Goal: Task Accomplishment & Management: Manage account settings

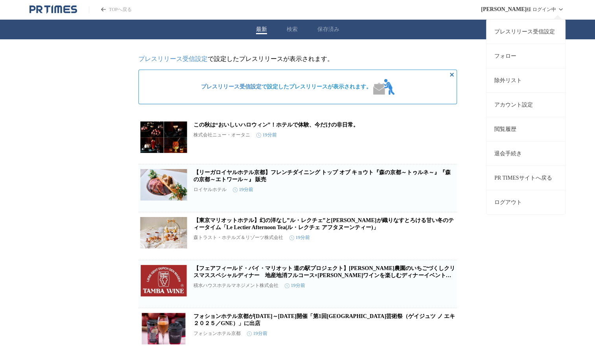
click at [520, 31] on link "プレスリリース受信設定" at bounding box center [526, 31] width 79 height 24
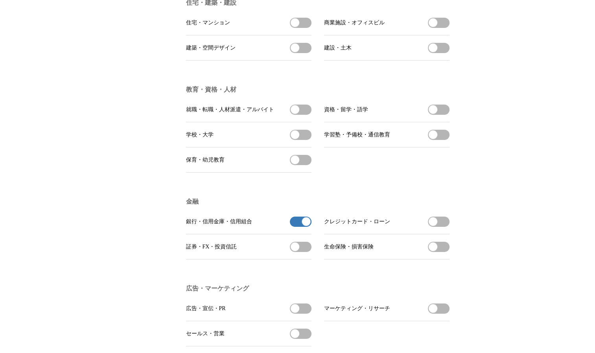
scroll to position [1715, 0]
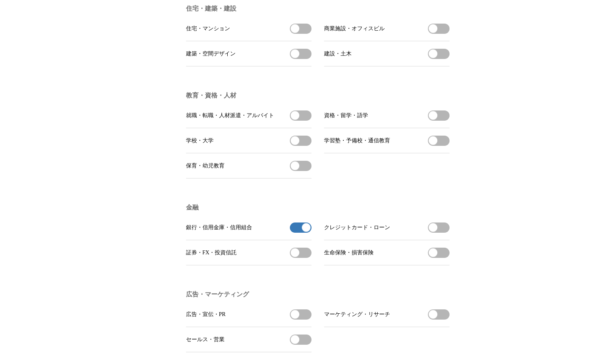
click at [305, 232] on span "button" at bounding box center [306, 228] width 9 height 9
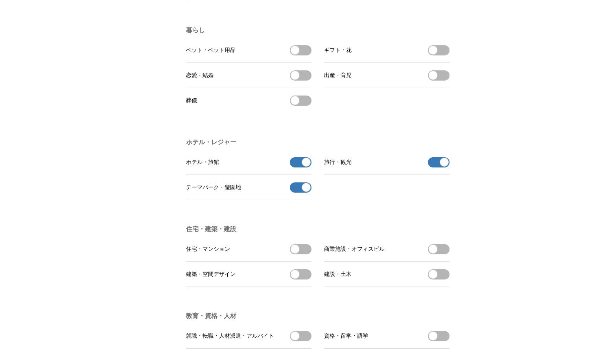
scroll to position [1491, 0]
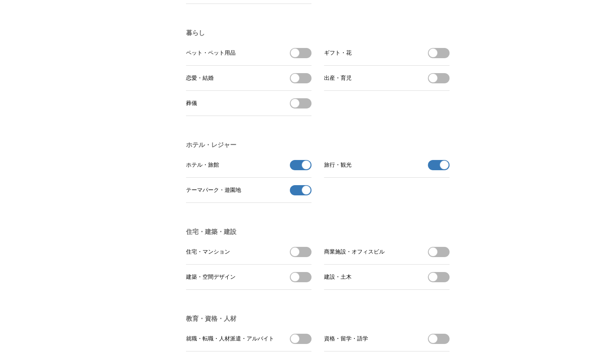
click at [309, 195] on span "button" at bounding box center [306, 190] width 9 height 9
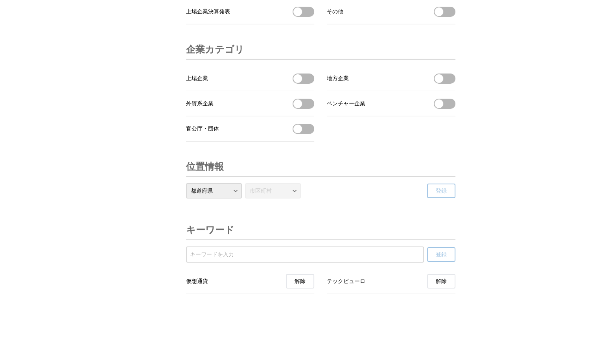
scroll to position [2642, 0]
click at [441, 283] on span "解除" at bounding box center [441, 281] width 11 height 7
click at [304, 284] on span "解除" at bounding box center [300, 281] width 11 height 7
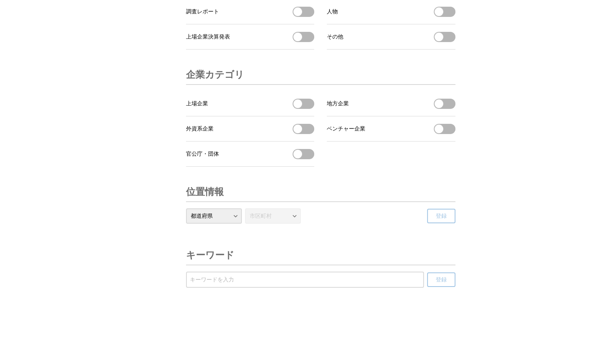
click at [234, 215] on select "都道府県 北海道 青森県 岩手県 宮城県 秋田県 山形県 福島県 茨城県 栃木県 群馬県 埼玉県 千葉県 東京都 神奈川県 新潟県 富山県 石川県 福井県 山…" at bounding box center [214, 216] width 56 height 15
select select "29"
click at [186, 209] on select "都道府県 北海道 青森県 岩手県 宮城県 秋田県 山形県 福島県 茨城県 栃木県 群馬県 埼玉県 千葉県 東京都 神奈川県 新潟県 富山県 石川県 福井県 山…" at bounding box center [214, 216] width 56 height 15
click at [440, 216] on span "登録" at bounding box center [441, 216] width 11 height 7
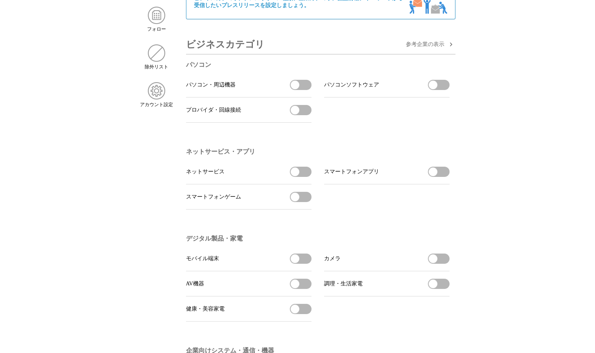
scroll to position [0, 0]
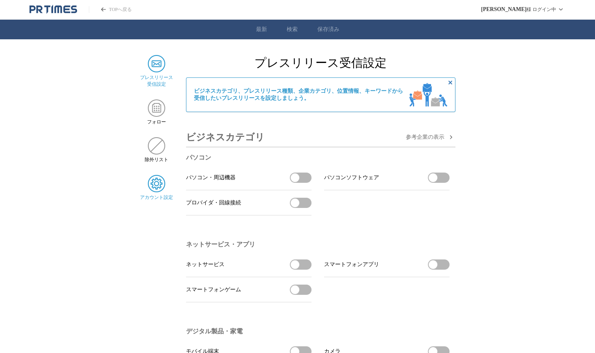
click at [154, 190] on img at bounding box center [156, 183] width 17 height 17
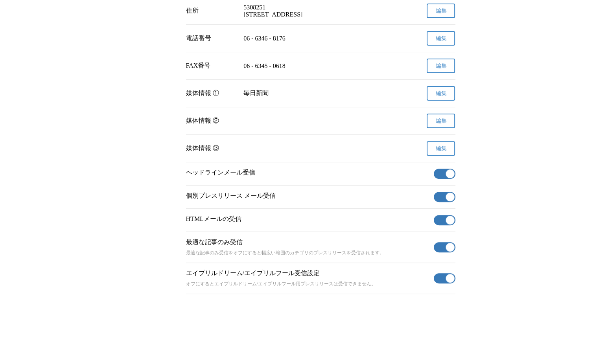
scroll to position [264, 0]
click at [450, 171] on span "button" at bounding box center [450, 174] width 9 height 9
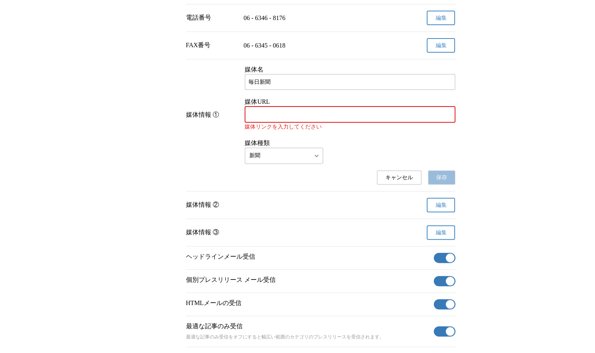
drag, startPoint x: 355, startPoint y: 201, endPoint x: 349, endPoint y: 198, distance: 5.8
click at [349, 185] on div "キャンセル 保存" at bounding box center [321, 177] width 270 height 15
click at [385, 185] on button "キャンセル" at bounding box center [399, 177] width 45 height 15
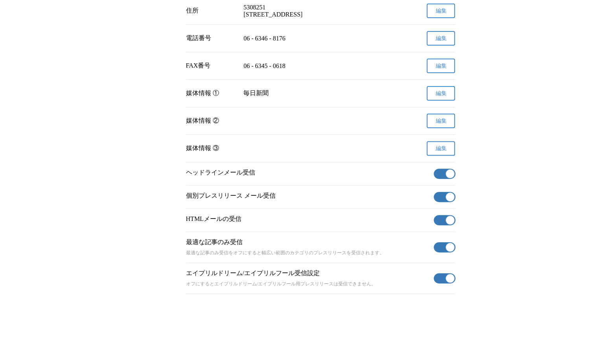
click at [450, 171] on span "button" at bounding box center [450, 174] width 9 height 9
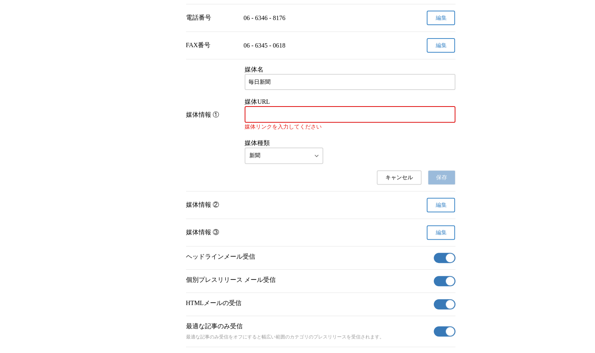
click at [400, 181] on span "キャンセル" at bounding box center [400, 177] width 28 height 7
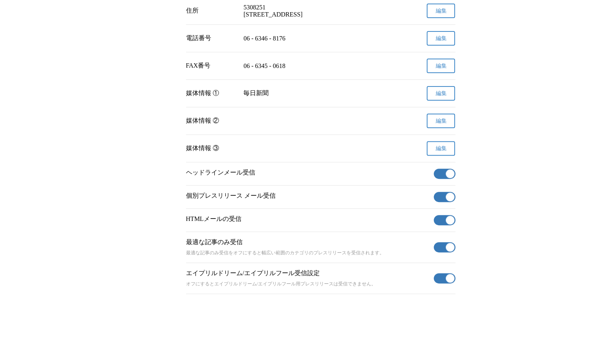
click at [451, 194] on span "button" at bounding box center [450, 197] width 9 height 9
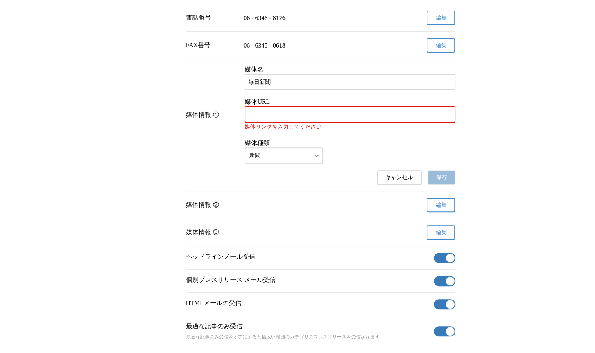
click at [388, 181] on span "キャンセル" at bounding box center [400, 177] width 28 height 7
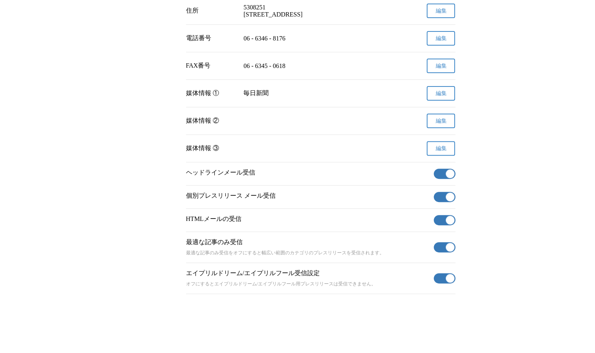
click at [454, 216] on button "有効" at bounding box center [445, 220] width 22 height 10
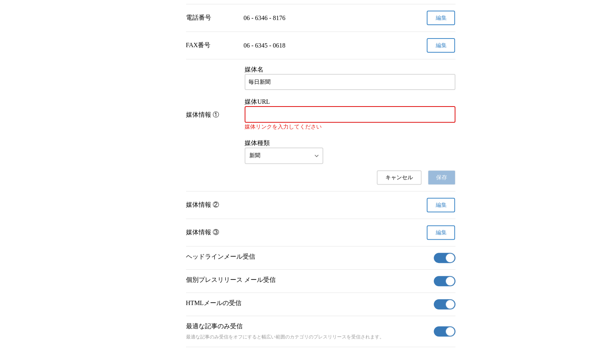
click at [403, 181] on span "キャンセル" at bounding box center [400, 177] width 28 height 7
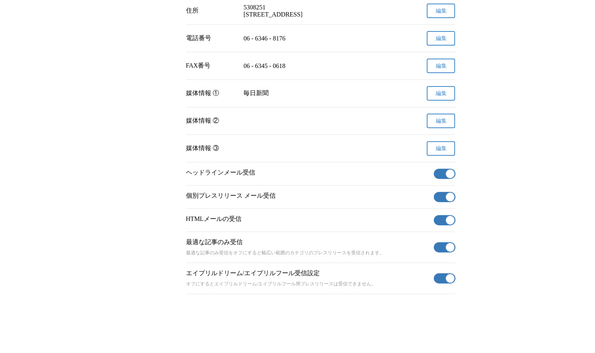
click at [450, 278] on span "button" at bounding box center [450, 278] width 9 height 9
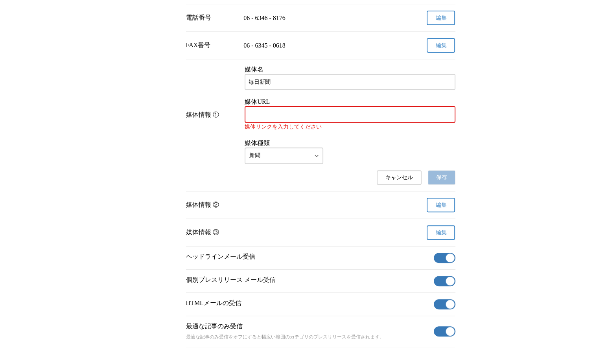
click at [286, 119] on input "媒体URL" at bounding box center [350, 114] width 203 height 9
paste input "https://mainichi.jp/"
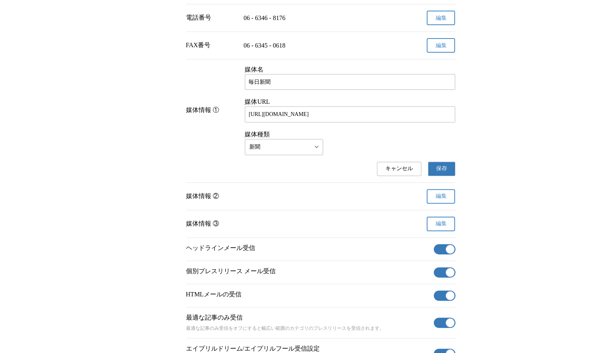
type input "https://mainichi.jp/"
click at [301, 168] on body "TOPへ戻る 宇都宮 裕一 様 ログイン中 最新 検索 保存済み プレスリリース 受信設定 フォロー 除外リスト アカウント設定 アカウント設定 名前 宇都宮…" at bounding box center [297, 53] width 595 height 634
click at [436, 172] on span "保存" at bounding box center [441, 168] width 11 height 7
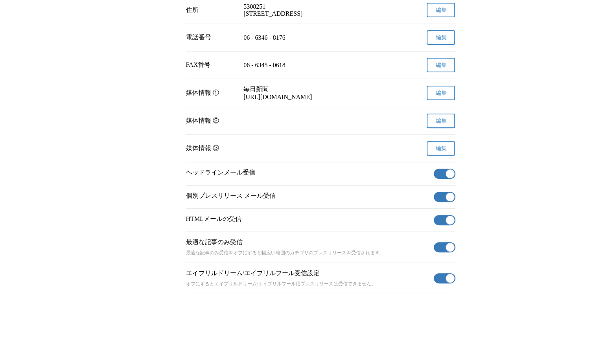
click at [447, 177] on span "button" at bounding box center [450, 174] width 9 height 9
click at [448, 201] on span "button" at bounding box center [450, 197] width 9 height 9
click at [450, 201] on span "button" at bounding box center [450, 197] width 9 height 9
click at [449, 222] on span "button" at bounding box center [450, 220] width 9 height 9
click at [450, 283] on span "button" at bounding box center [450, 278] width 9 height 9
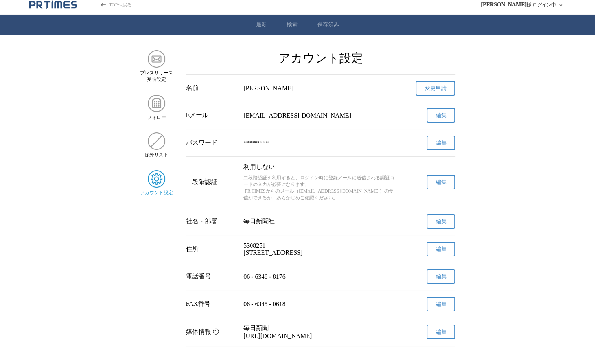
scroll to position [0, 0]
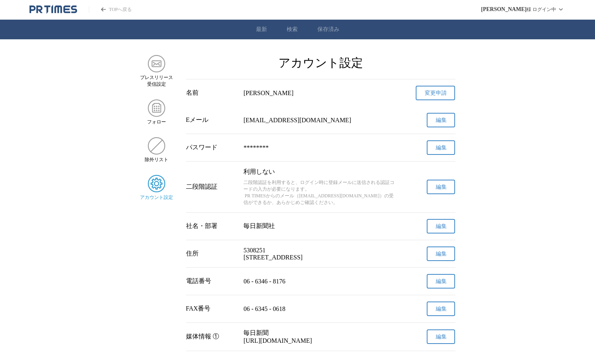
click at [434, 155] on button "編集" at bounding box center [441, 147] width 28 height 15
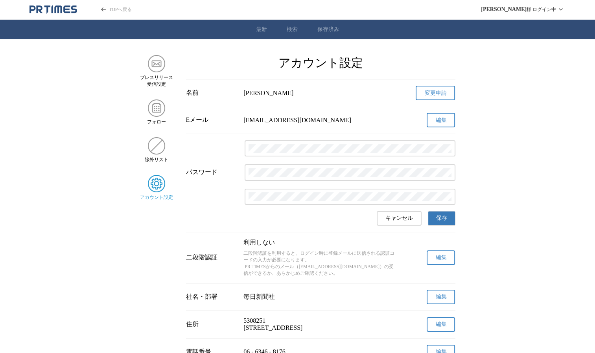
click at [411, 222] on span "キャンセル" at bounding box center [400, 218] width 28 height 7
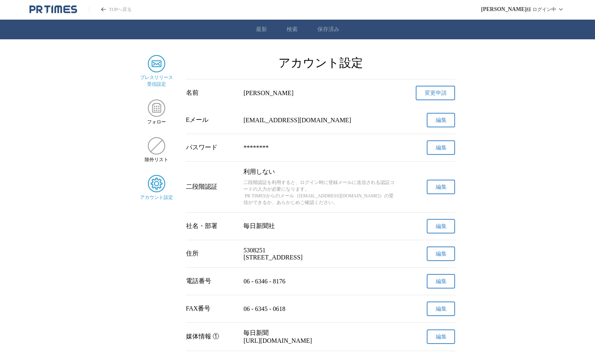
click at [157, 63] on img at bounding box center [156, 63] width 17 height 17
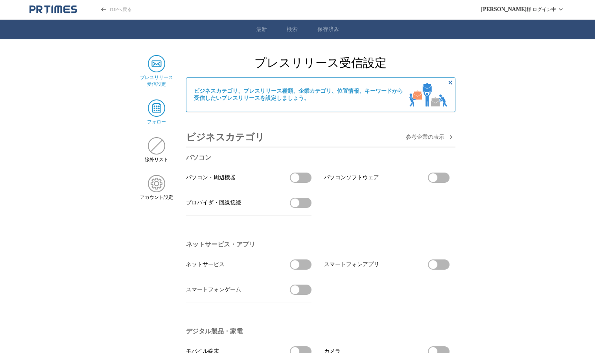
click at [151, 109] on img at bounding box center [156, 108] width 17 height 17
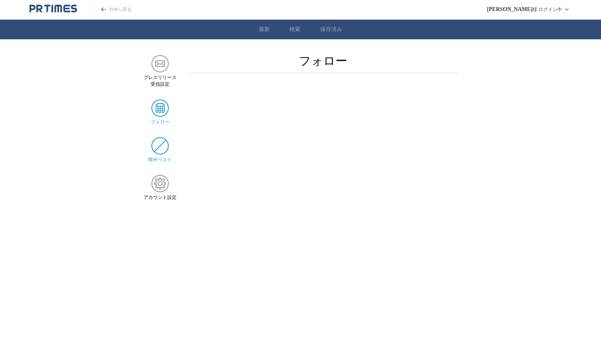
click at [155, 148] on img at bounding box center [160, 145] width 17 height 17
click at [159, 70] on img at bounding box center [160, 63] width 17 height 17
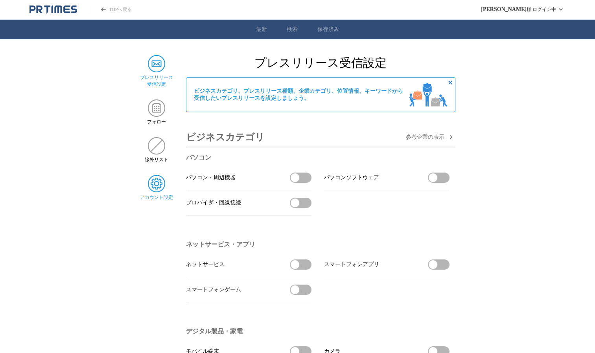
click at [159, 187] on img at bounding box center [156, 183] width 17 height 17
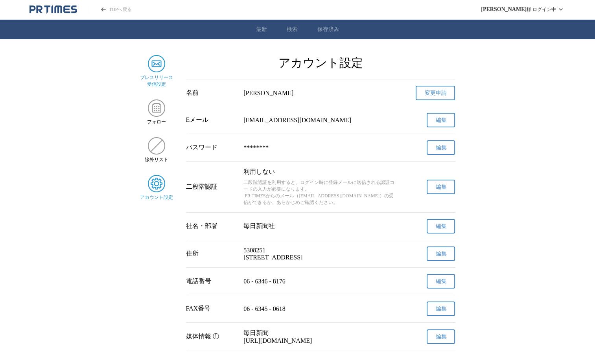
click at [153, 65] on img at bounding box center [156, 63] width 17 height 17
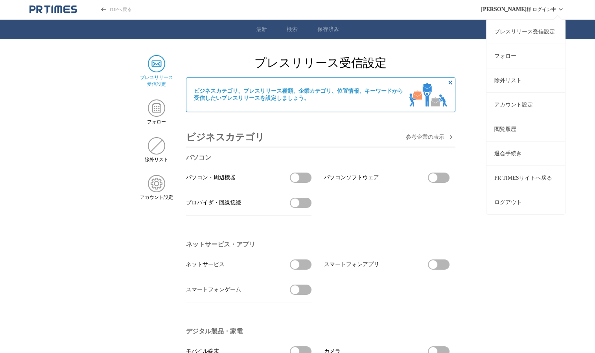
click at [507, 182] on link "PR TIMESサイトへ戻る" at bounding box center [526, 178] width 79 height 24
